Goal: Navigation & Orientation: Find specific page/section

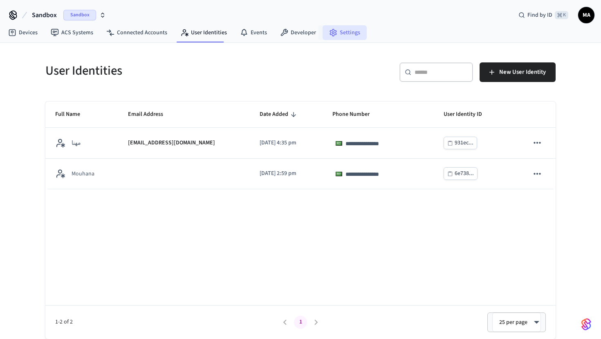
click at [356, 31] on link "Settings" at bounding box center [344, 32] width 44 height 15
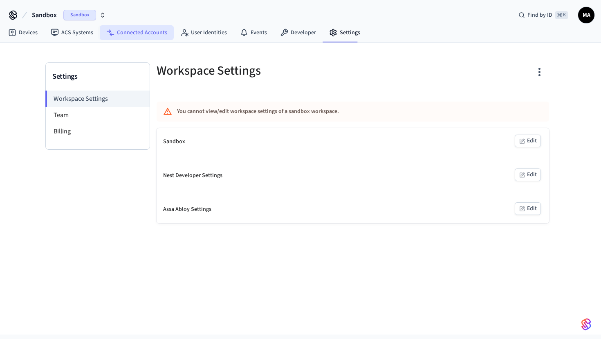
click at [127, 30] on link "Connected Accounts" at bounding box center [137, 32] width 74 height 15
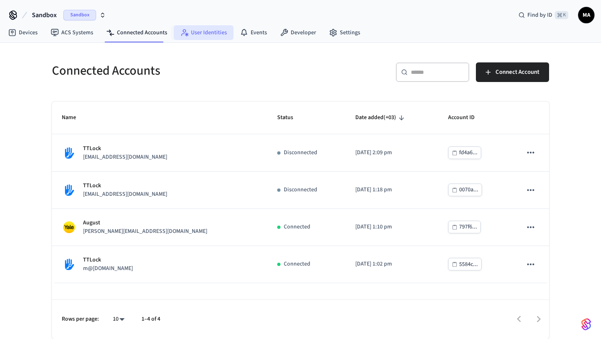
click at [202, 38] on link "User Identities" at bounding box center [204, 32] width 60 height 15
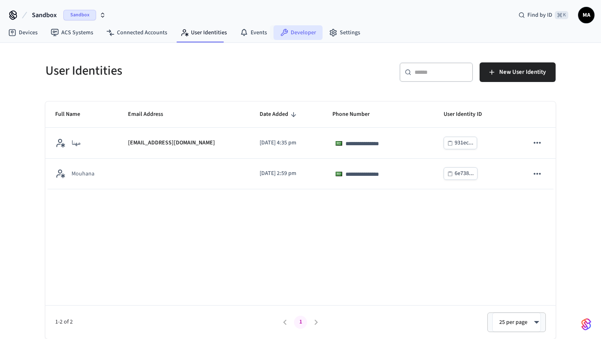
click at [281, 35] on icon at bounding box center [284, 32] width 7 height 7
